Goal: Task Accomplishment & Management: Use online tool/utility

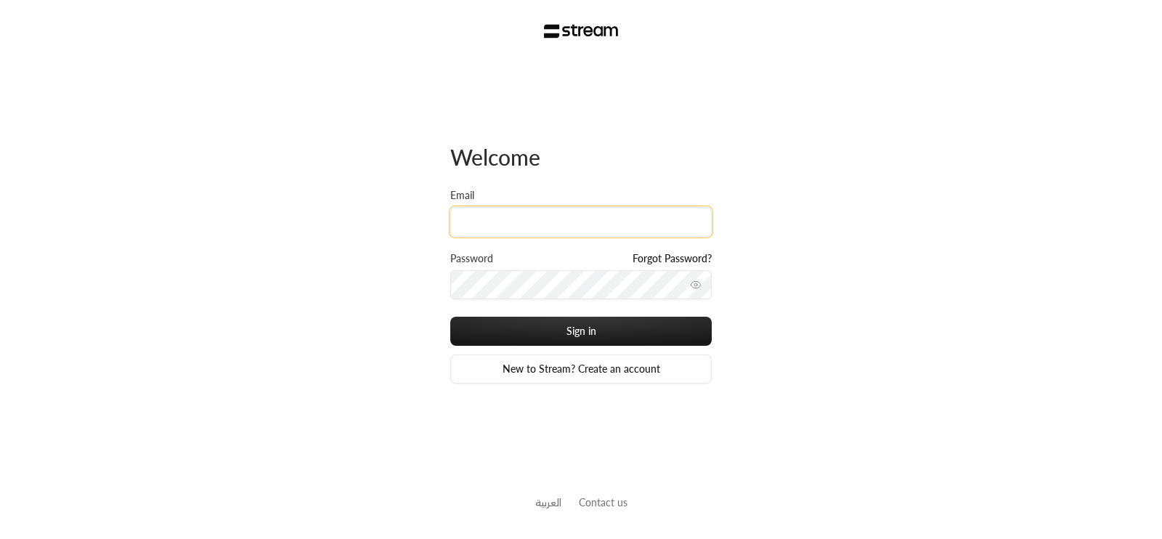
type input "[EMAIL_ADDRESS][DOMAIN_NAME]"
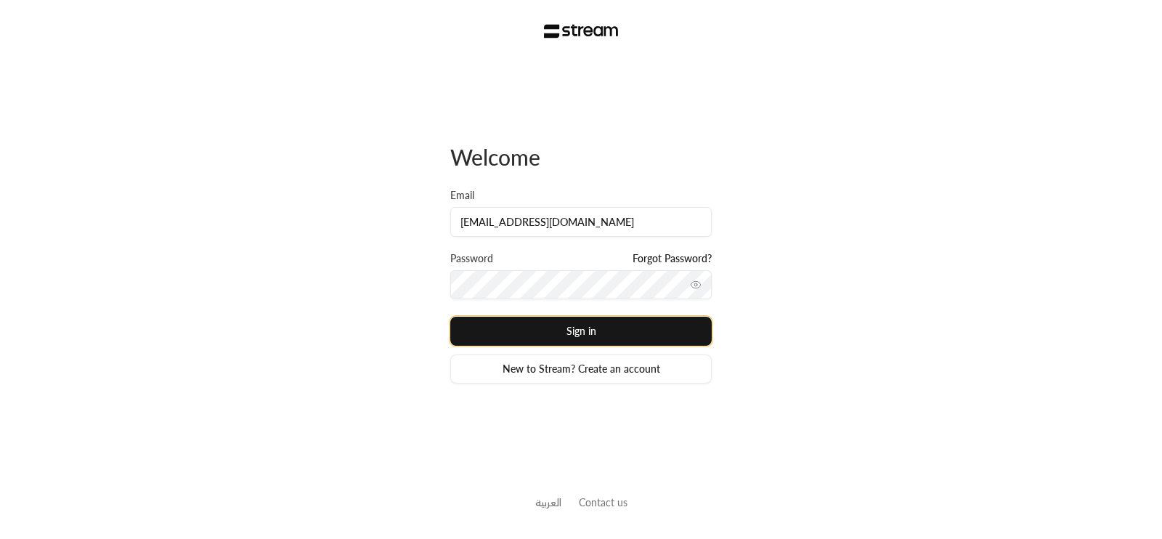
click at [659, 331] on button "Sign in" at bounding box center [580, 331] width 261 height 29
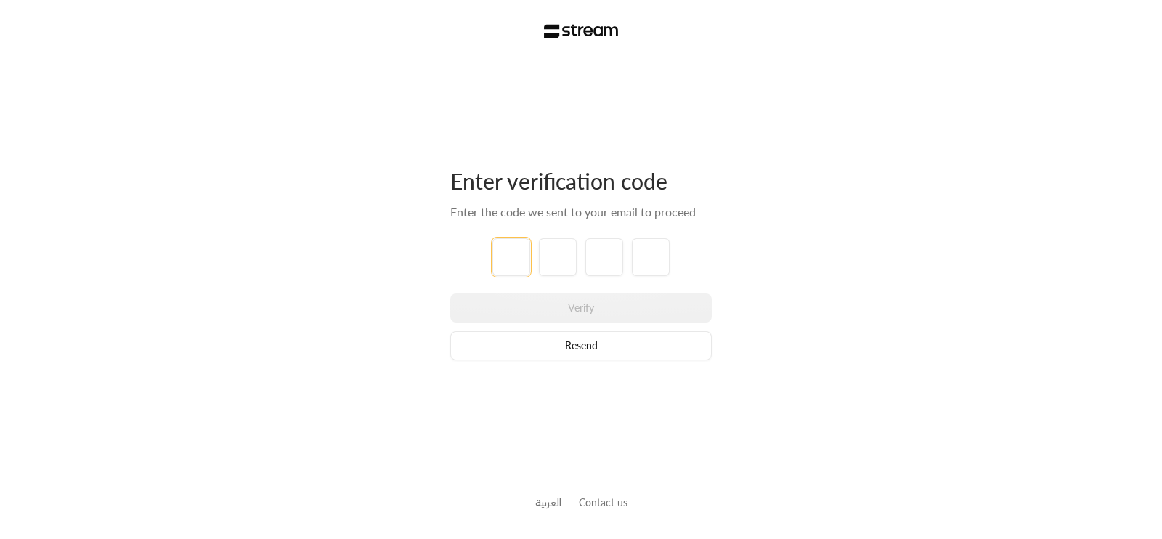
type input "6"
type input "3"
type input "1"
type input "7"
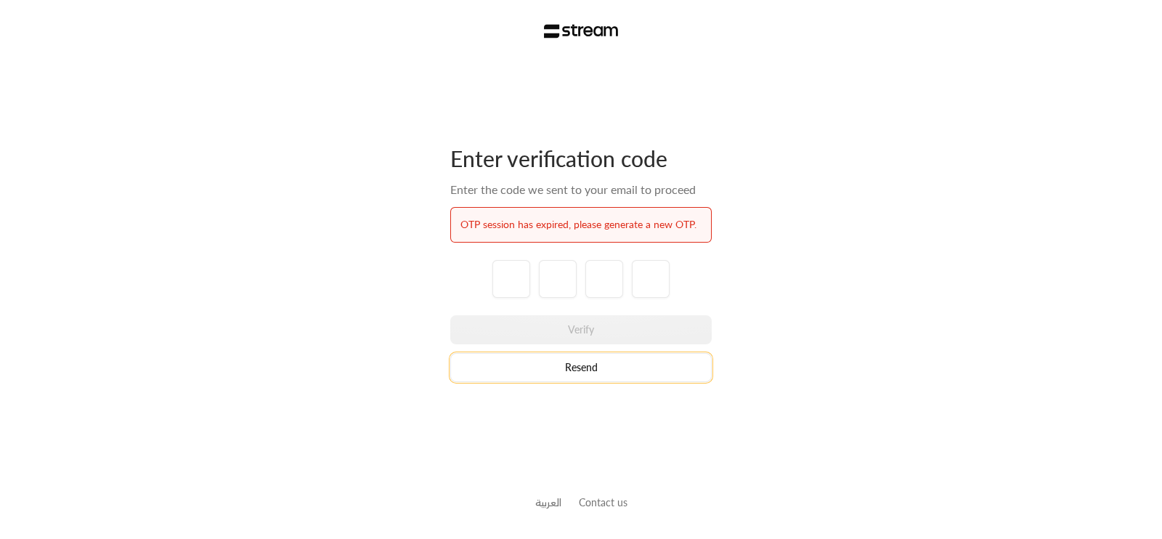
click at [621, 378] on button "Resend" at bounding box center [580, 367] width 261 height 29
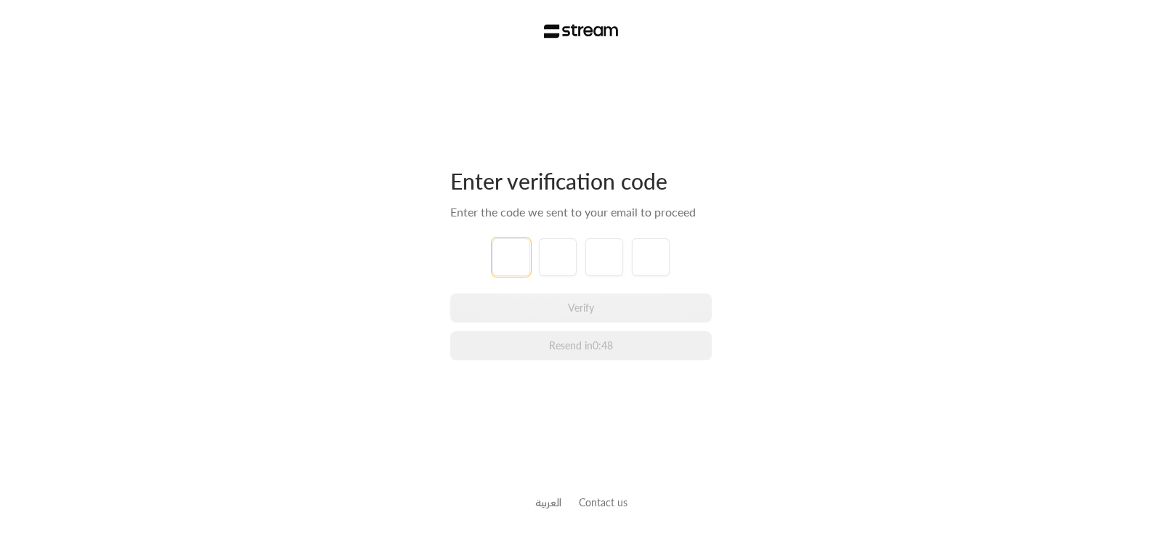
type input "4"
type input "2"
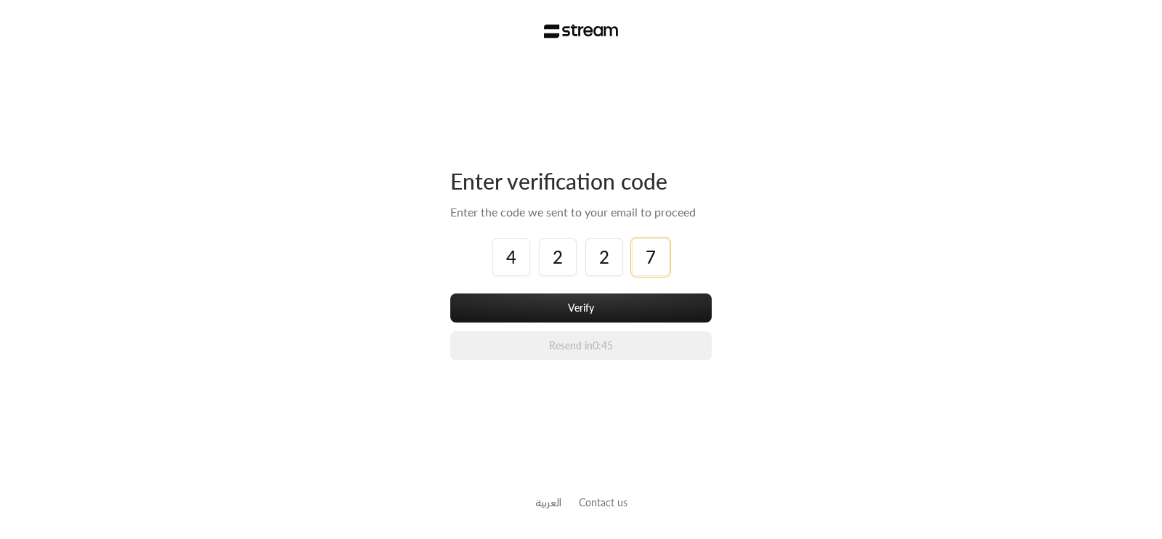
type input "7"
click at [450, 293] on button "Verify" at bounding box center [580, 307] width 261 height 29
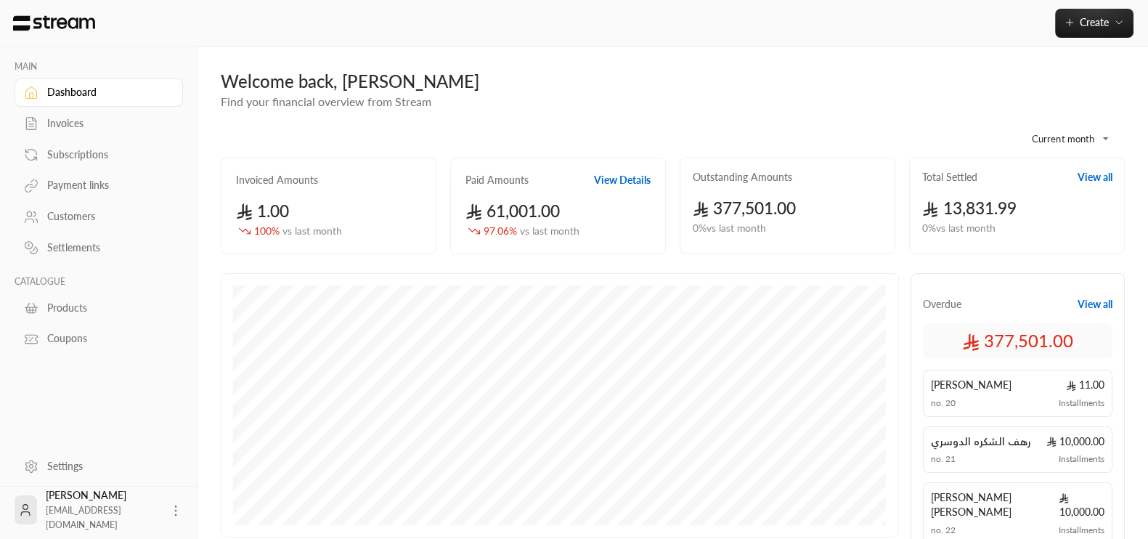
click at [1069, 138] on body "**********" at bounding box center [574, 269] width 1148 height 539
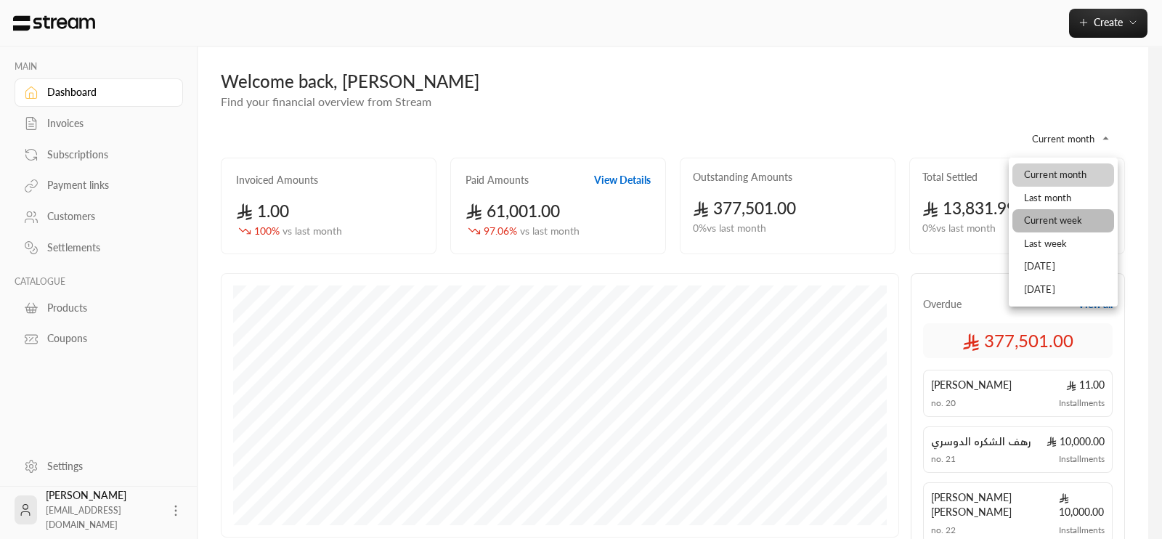
click at [1072, 226] on li "Current week" at bounding box center [1063, 220] width 102 height 23
type input "**********"
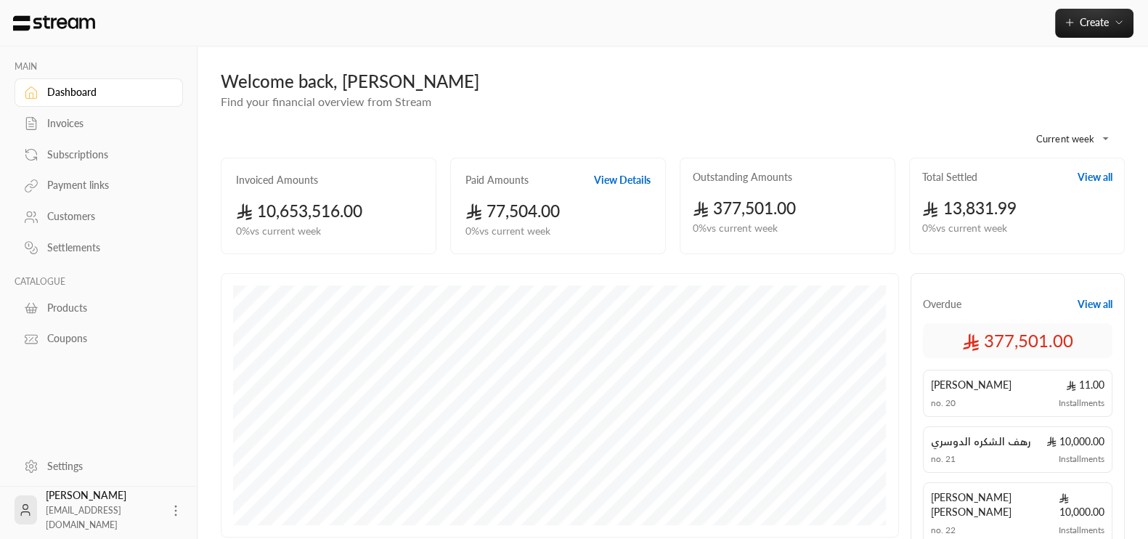
click at [734, 83] on div "Welcome back, [PERSON_NAME]" at bounding box center [673, 81] width 904 height 23
drag, startPoint x: 734, startPoint y: 83, endPoint x: 809, endPoint y: 118, distance: 82.2
click at [809, 118] on div "**********" at bounding box center [673, 133] width 904 height 47
click at [1078, 30] on button "Create" at bounding box center [1094, 23] width 78 height 29
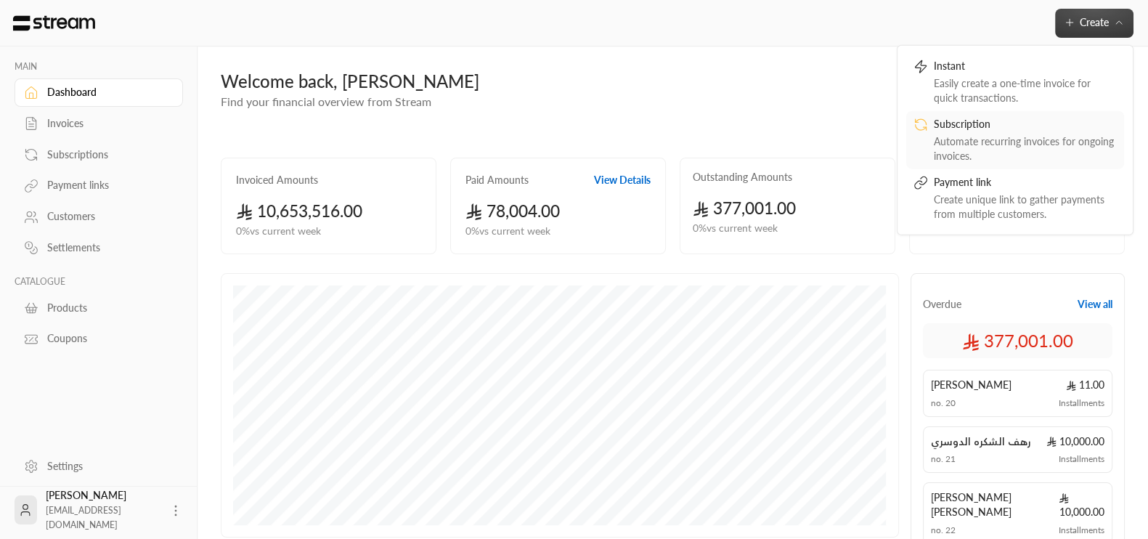
click at [985, 134] on div "Automate recurring invoices for ongoing invoices." at bounding box center [1025, 148] width 183 height 29
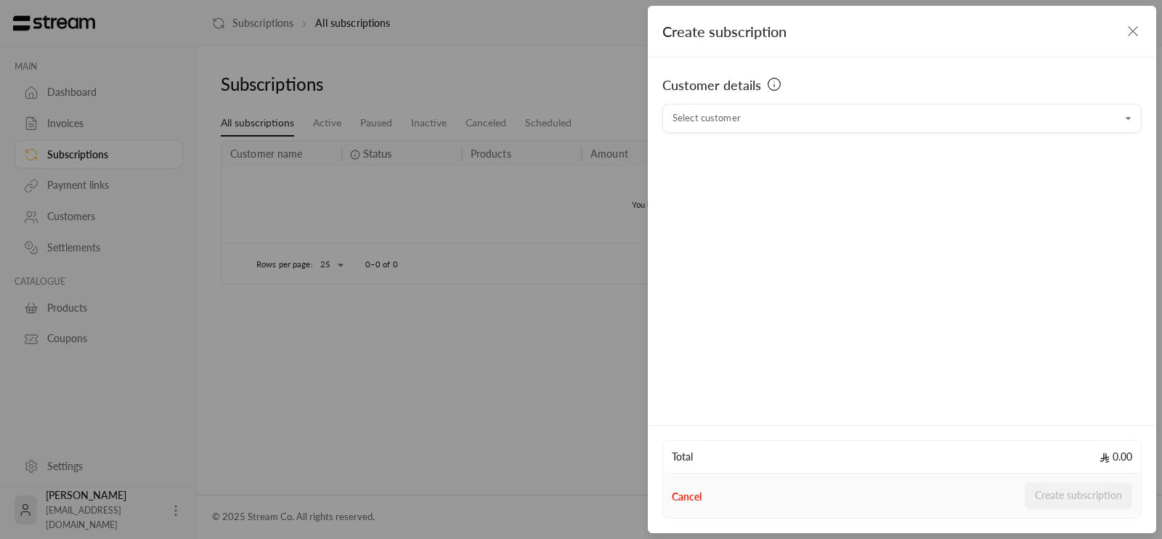
click at [1132, 30] on icon "button" at bounding box center [1132, 31] width 9 height 9
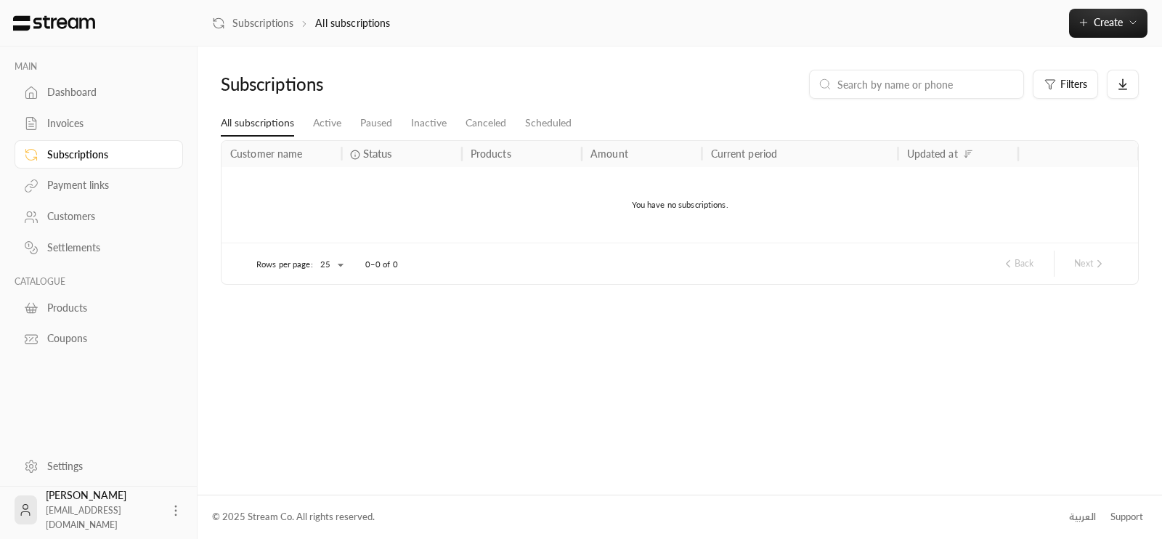
click at [90, 102] on link "Dashboard" at bounding box center [99, 92] width 168 height 28
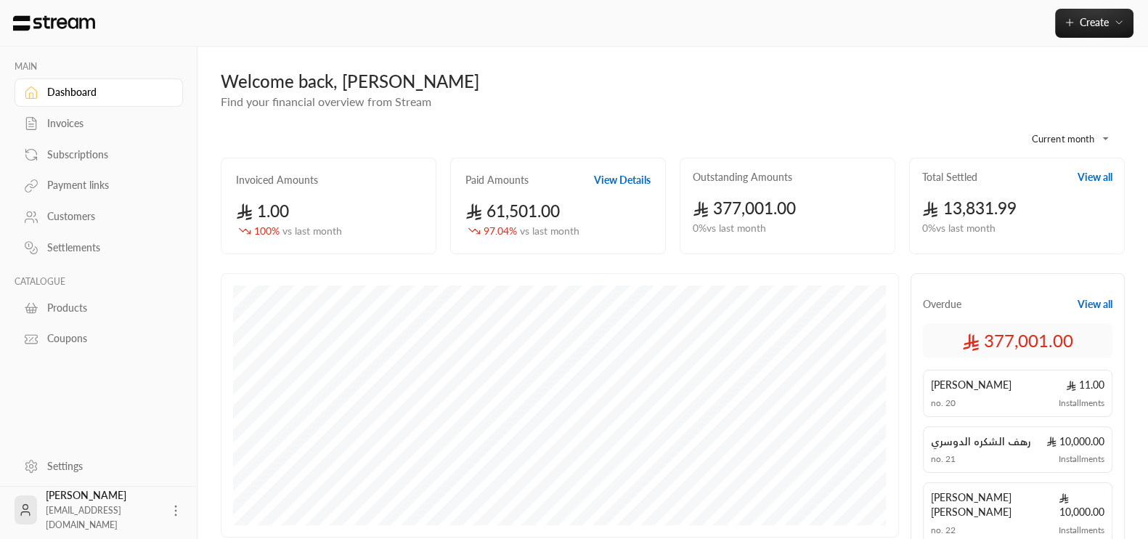
click at [638, 83] on div "Welcome back, [PERSON_NAME]" at bounding box center [673, 81] width 904 height 23
